Goal: Task Accomplishment & Management: Manage account settings

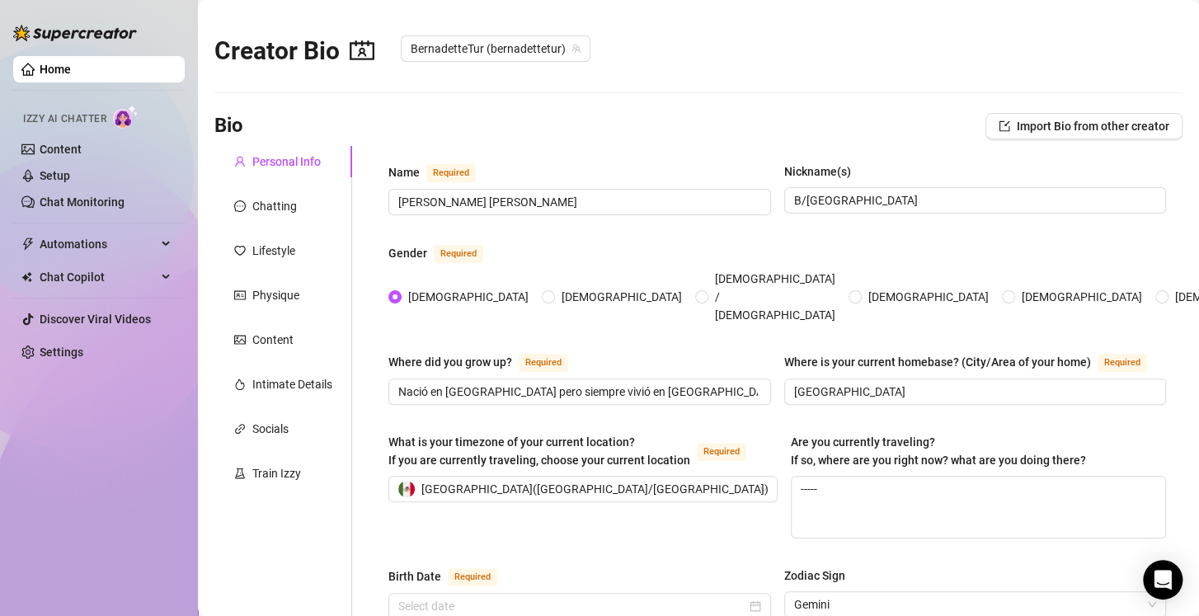
radio input "true"
type input "May 24th, 1996"
click at [269, 195] on div "Chatting" at bounding box center [283, 206] width 138 height 31
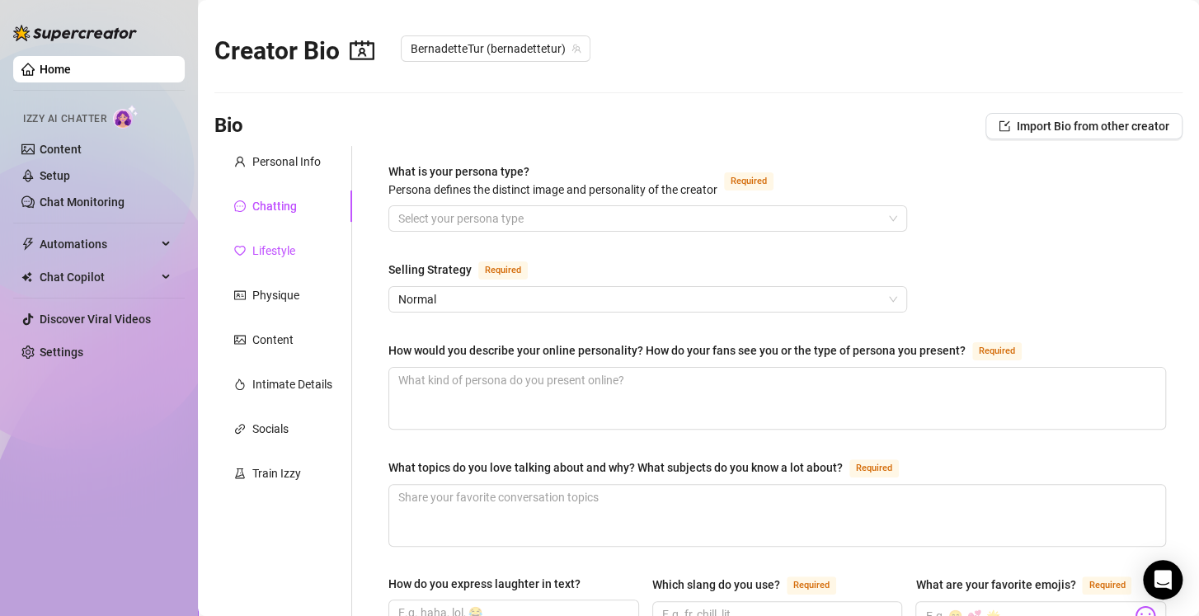
click at [269, 247] on div "Lifestyle" at bounding box center [273, 251] width 43 height 18
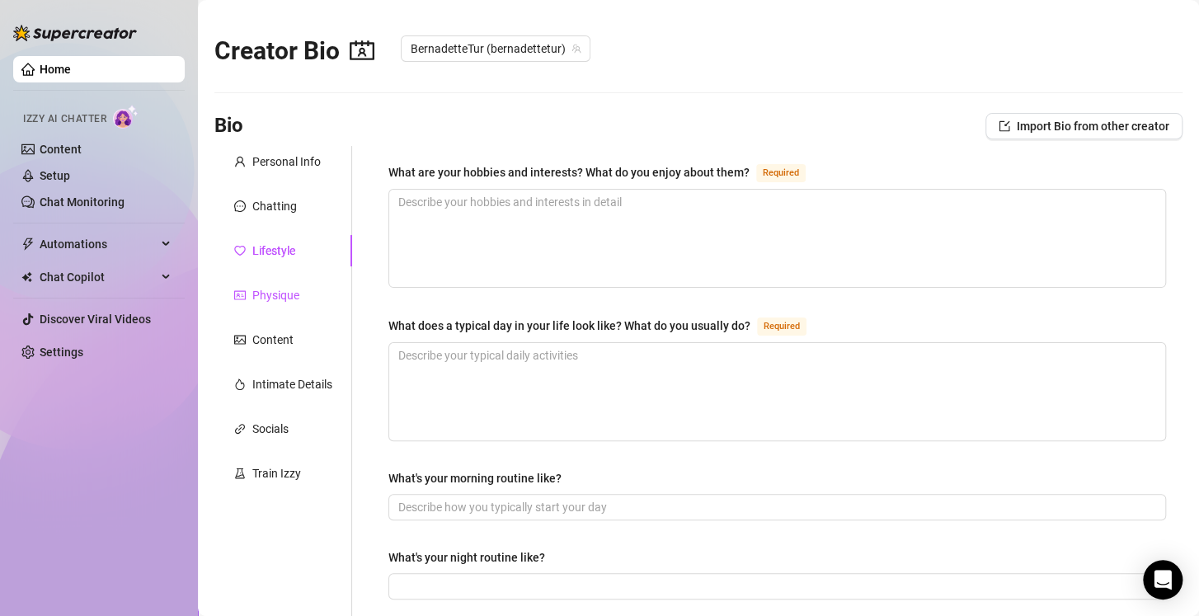
click at [276, 290] on div "Physique" at bounding box center [275, 295] width 47 height 18
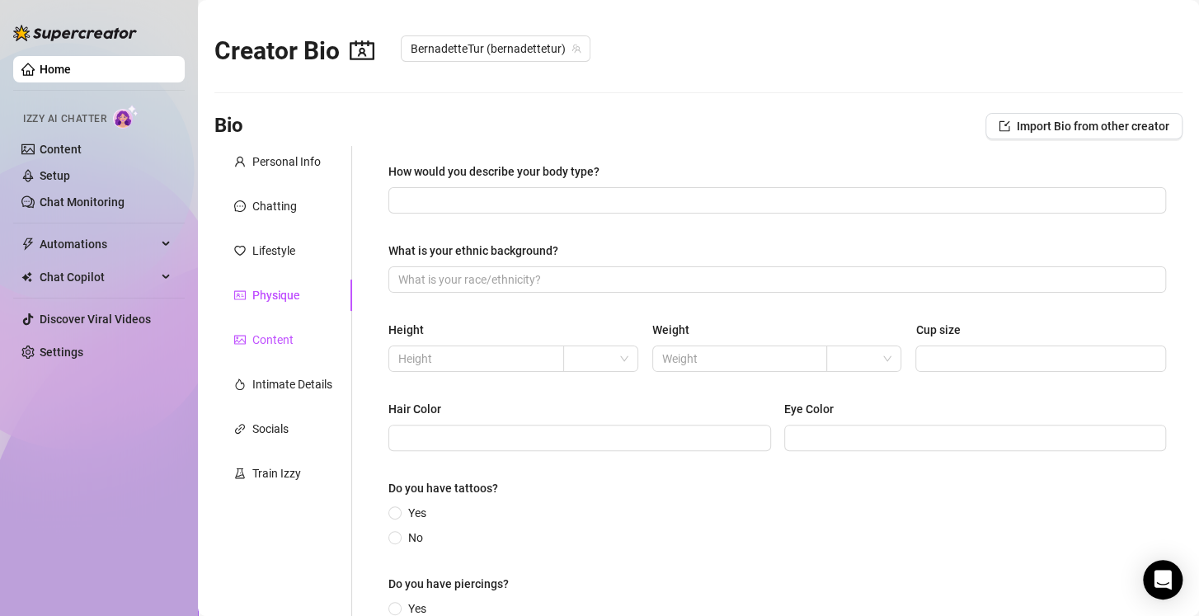
click at [279, 335] on div "Content" at bounding box center [272, 340] width 41 height 18
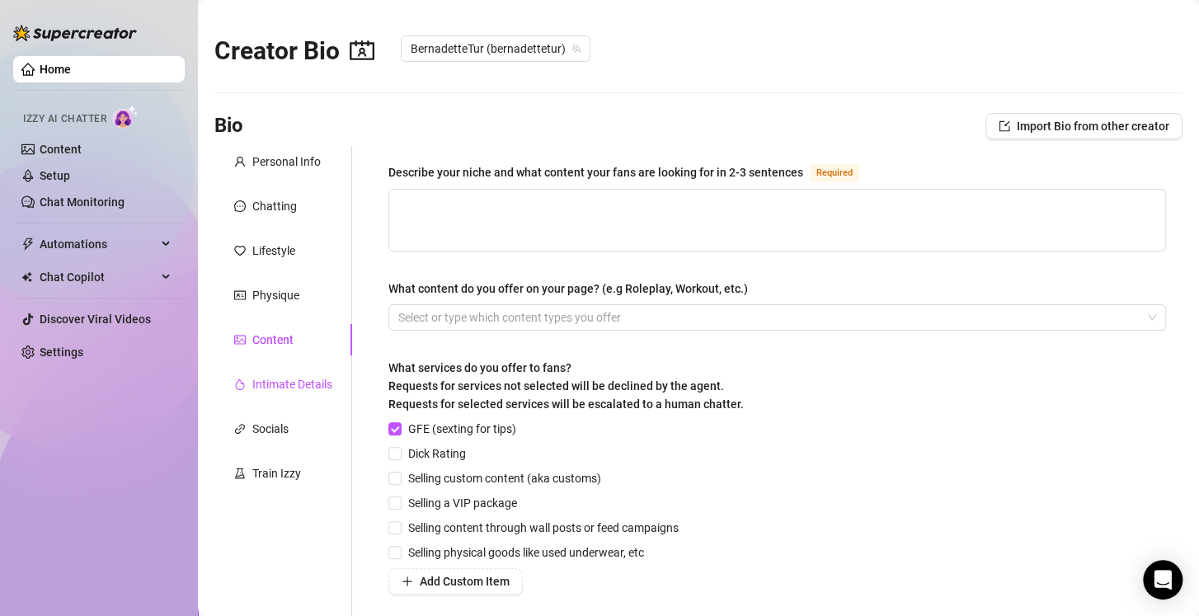
click at [275, 379] on div "Intimate Details" at bounding box center [292, 384] width 80 height 18
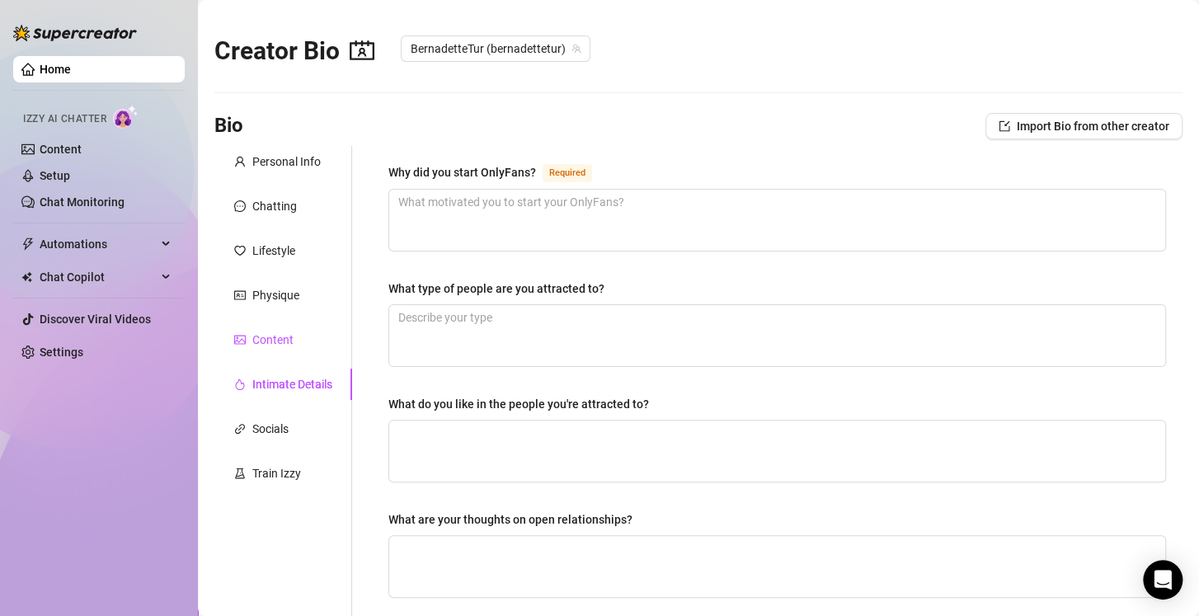
click at [277, 341] on div "Content" at bounding box center [272, 340] width 41 height 18
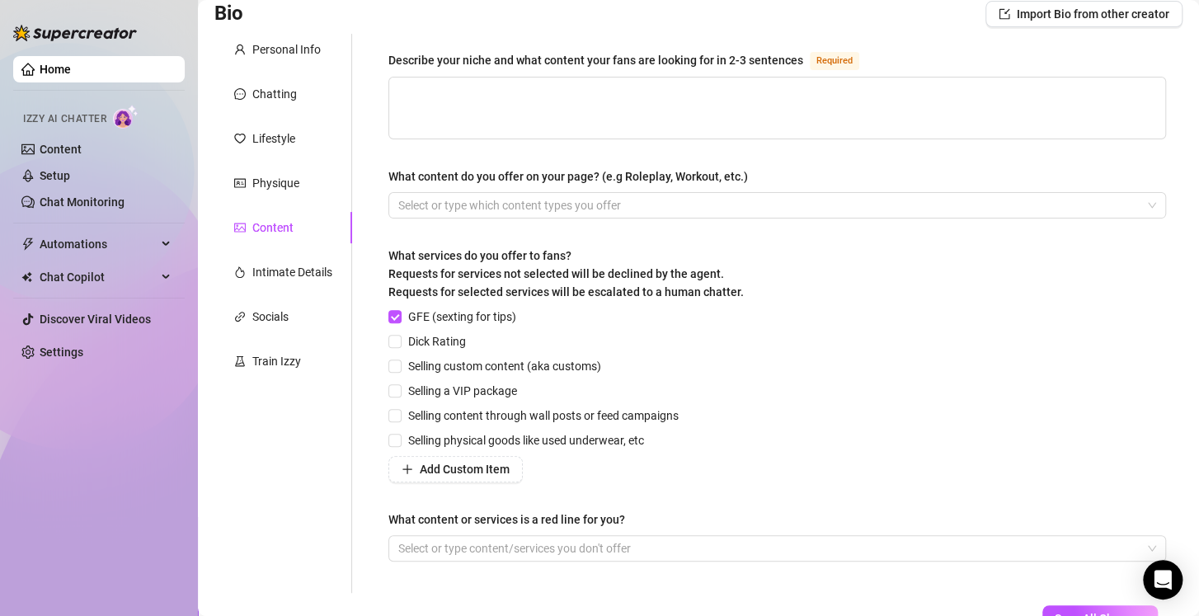
scroll to position [114, 0]
click at [398, 342] on input "Dick Rating" at bounding box center [395, 339] width 12 height 12
checkbox input "true"
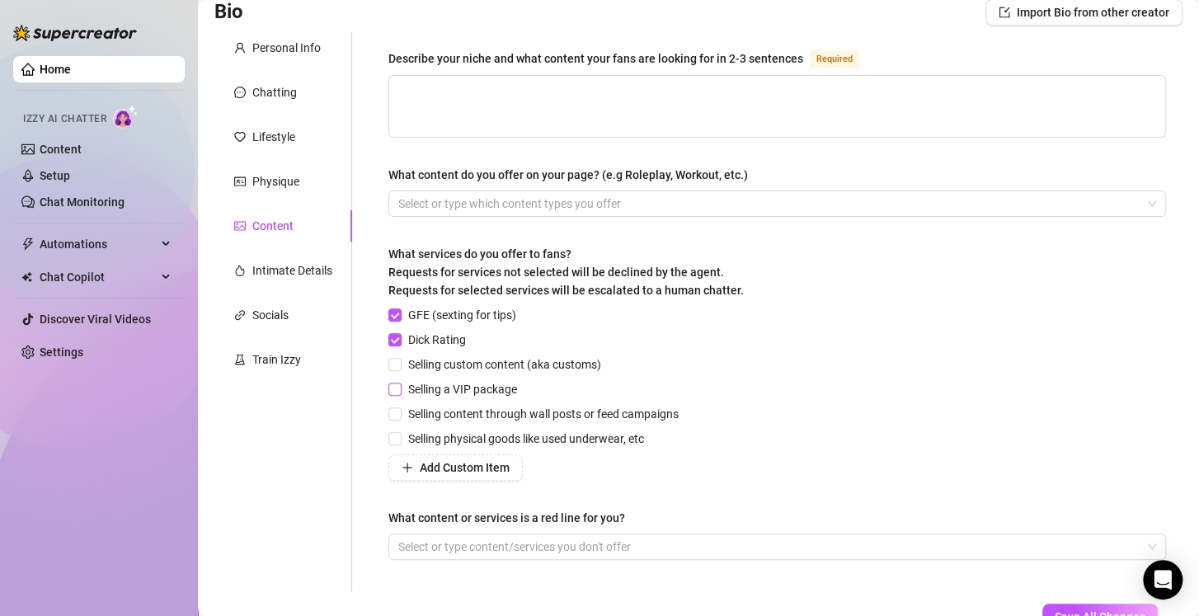
click at [395, 389] on input "Selling a VIP package" at bounding box center [395, 389] width 12 height 12
checkbox input "true"
click at [393, 413] on input "Selling content through wall posts or feed campaigns" at bounding box center [395, 413] width 12 height 12
checkbox input "true"
click at [398, 437] on input "Selling physical goods like used underwear, etc" at bounding box center [395, 438] width 12 height 12
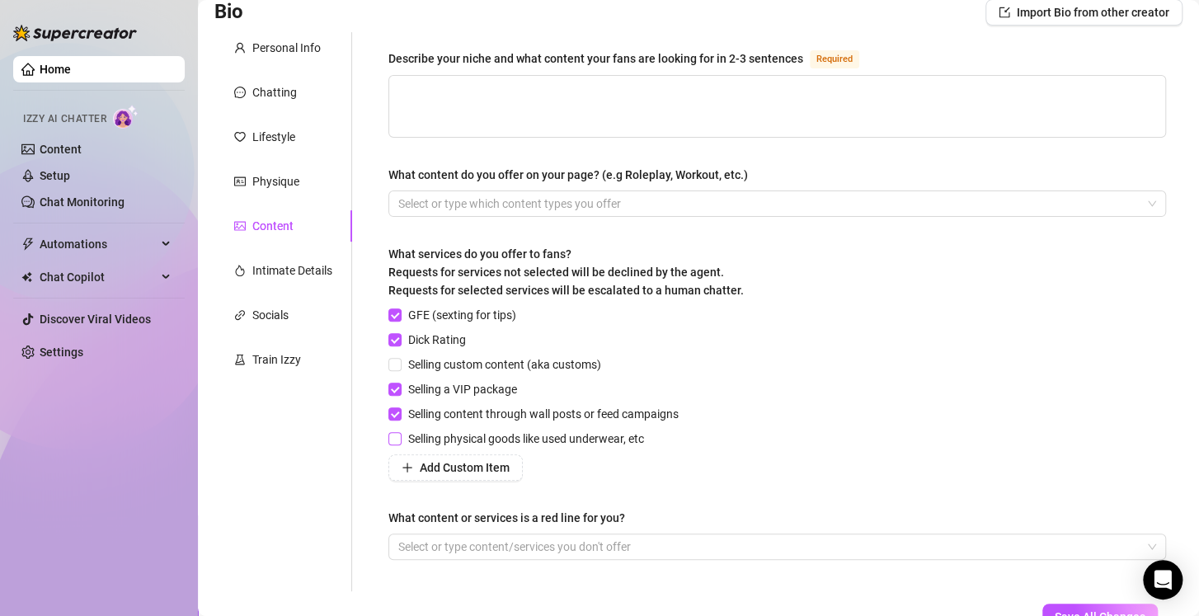
checkbox input "true"
click at [398, 360] on input "Selling custom content (aka customs)" at bounding box center [395, 364] width 12 height 12
checkbox input "false"
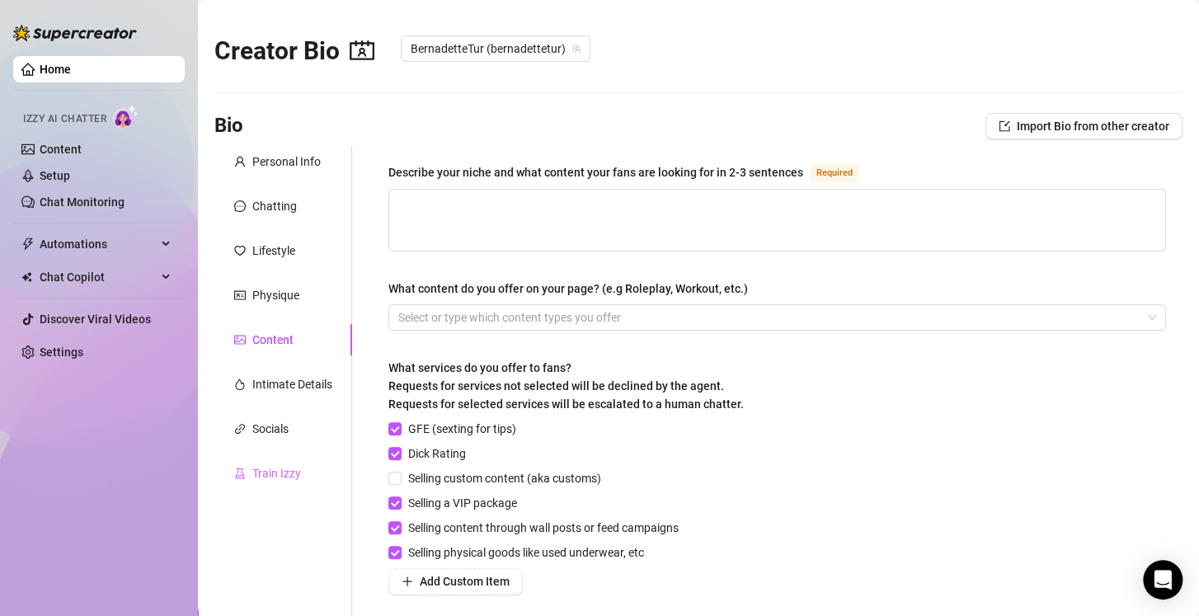
scroll to position [0, 0]
click at [71, 69] on link "Home" at bounding box center [55, 69] width 31 height 13
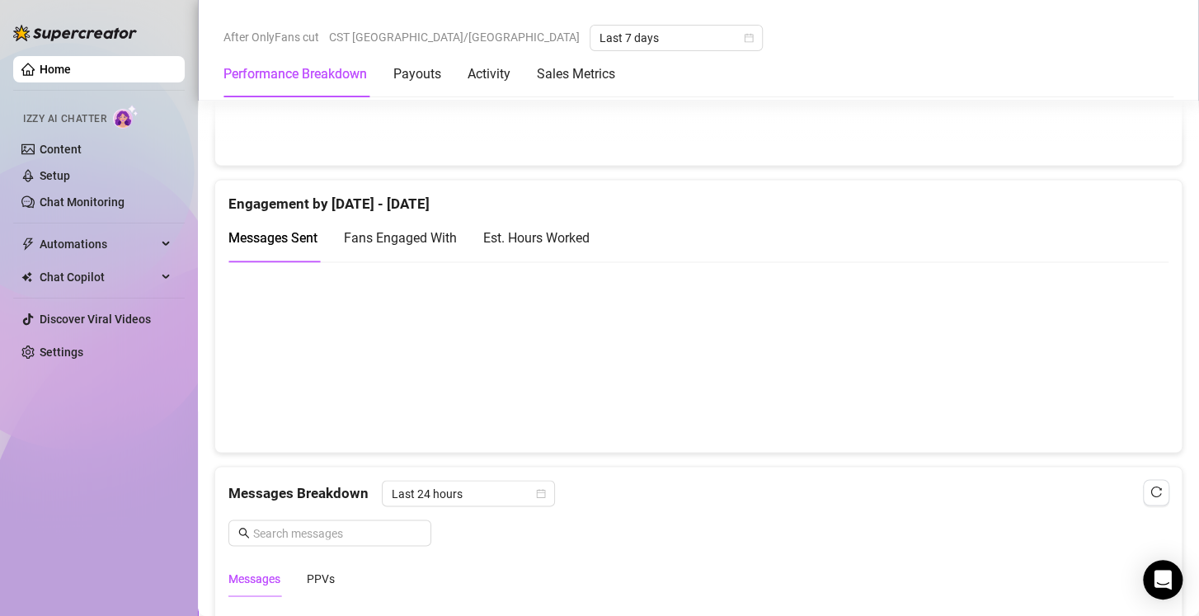
scroll to position [1044, 0]
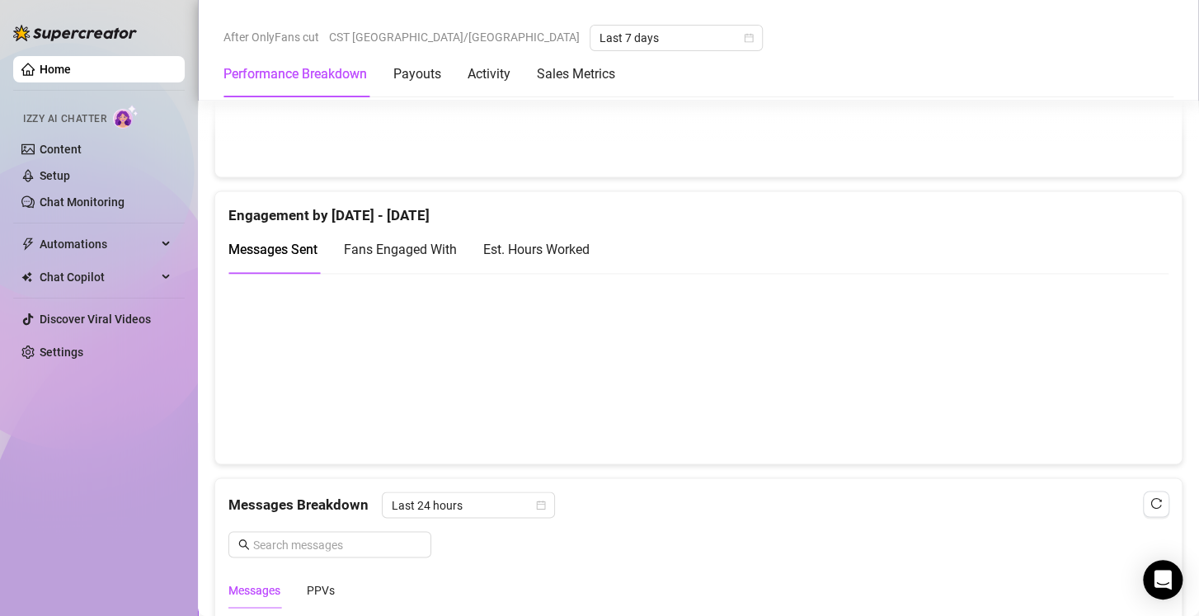
click at [572, 250] on div "Est. Hours Worked" at bounding box center [536, 249] width 106 height 21
